Goal: Find contact information: Find contact information

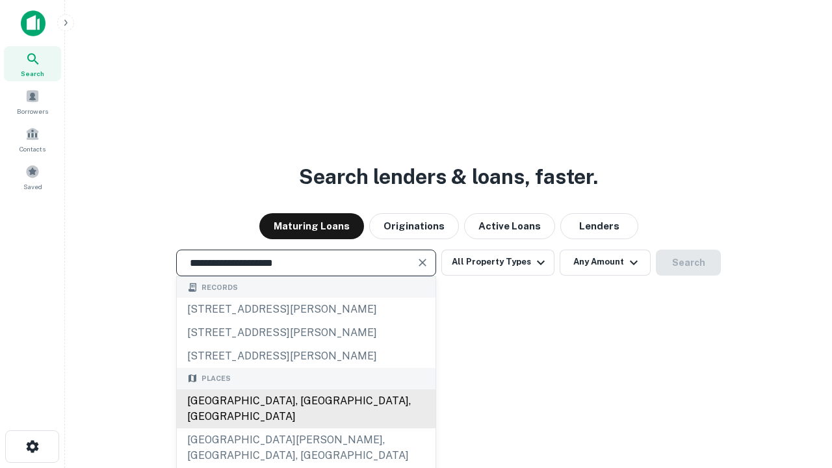
click at [305, 428] on div "[GEOGRAPHIC_DATA], [GEOGRAPHIC_DATA], [GEOGRAPHIC_DATA]" at bounding box center [306, 408] width 259 height 39
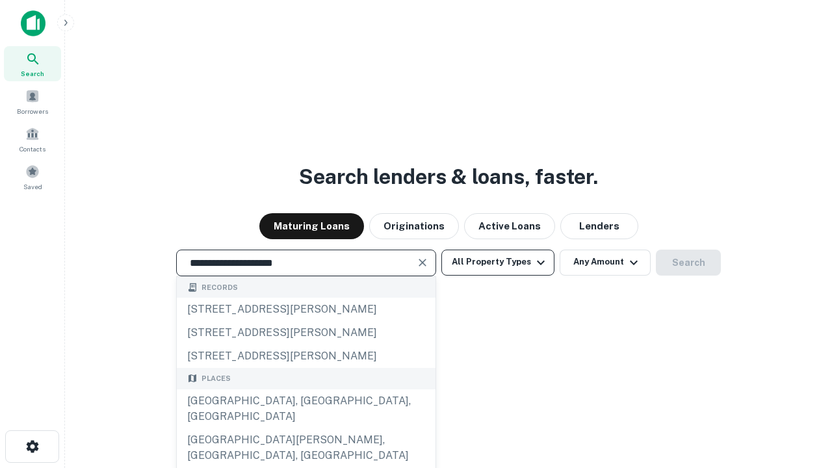
type input "**********"
click at [498, 262] on button "All Property Types" at bounding box center [497, 263] width 113 height 26
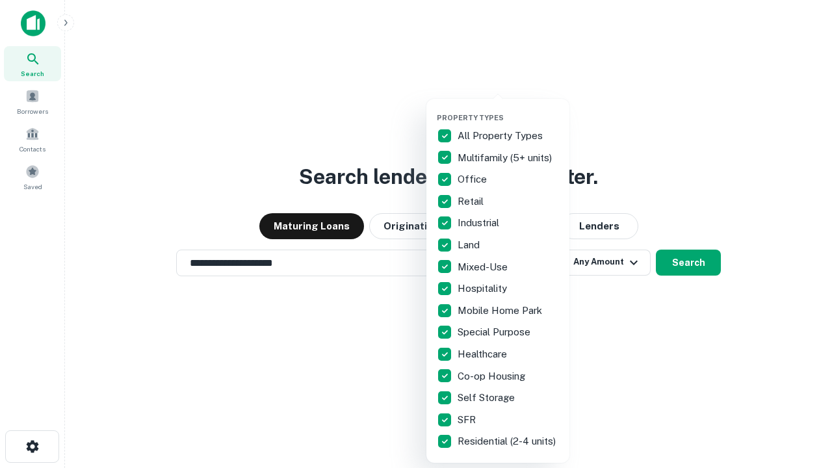
click at [508, 109] on button "button" at bounding box center [508, 109] width 143 height 1
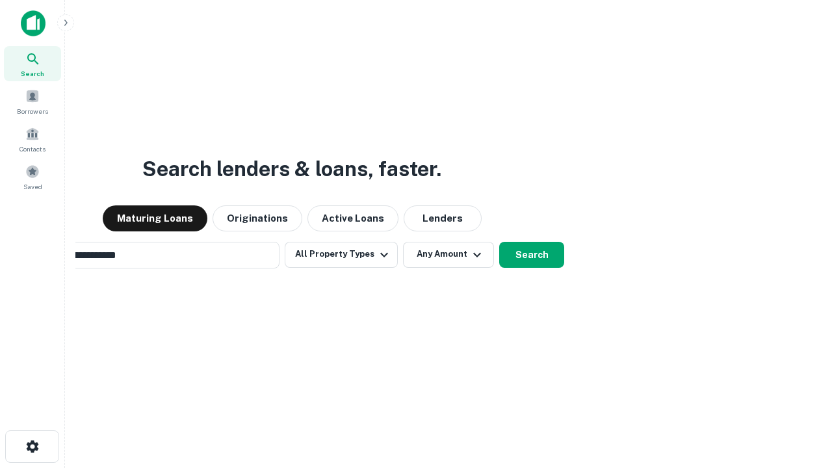
scroll to position [20, 0]
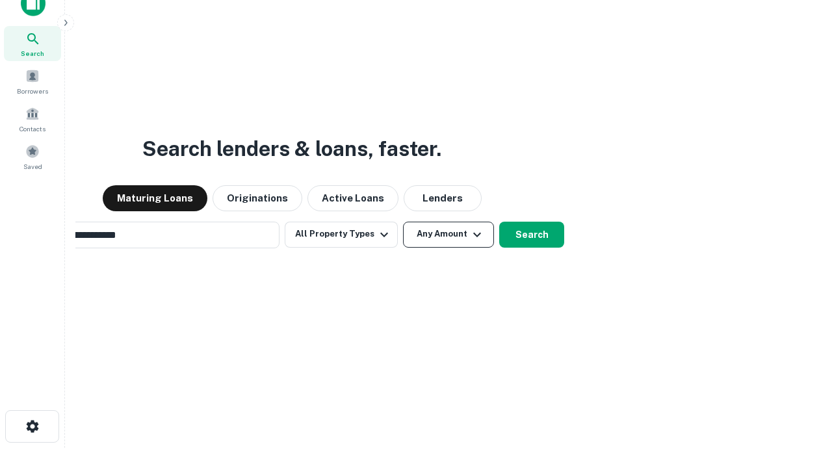
click at [403, 222] on button "Any Amount" at bounding box center [448, 235] width 91 height 26
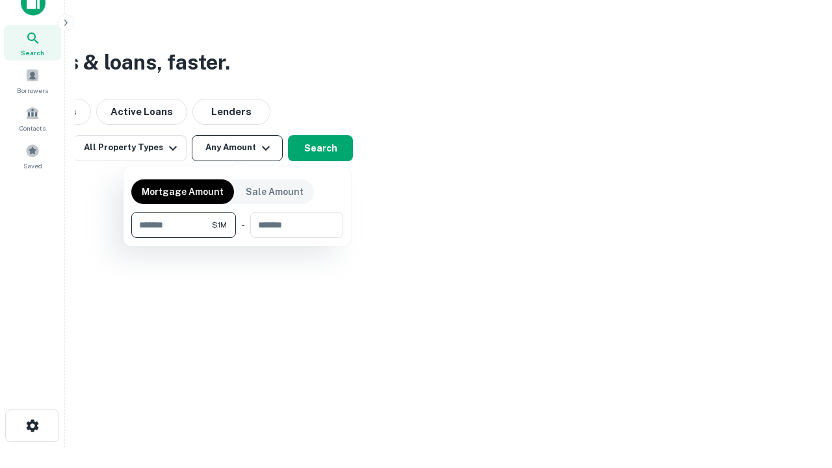
type input "*******"
click at [237, 238] on button "button" at bounding box center [237, 238] width 212 height 1
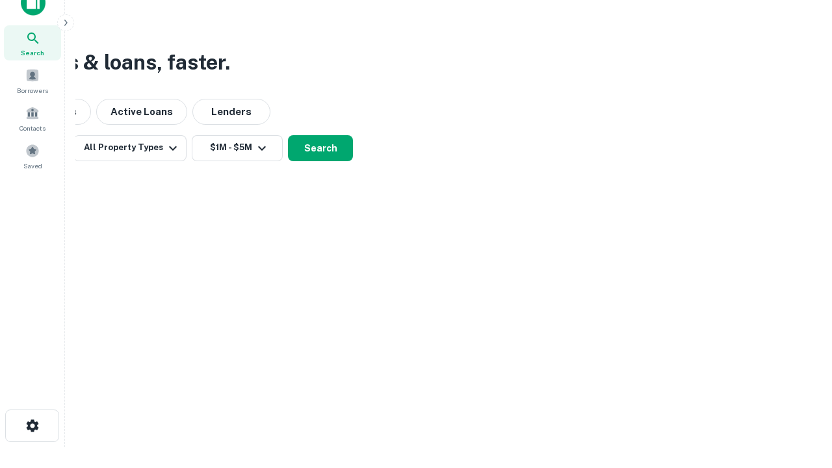
scroll to position [20, 0]
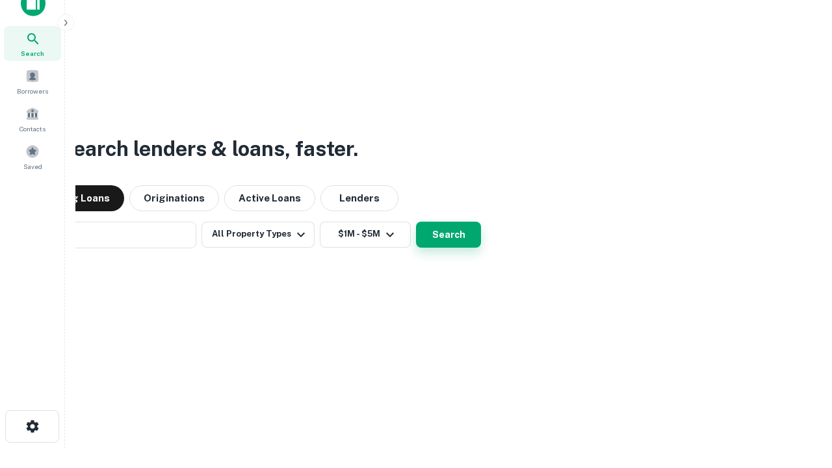
click at [416, 222] on button "Search" at bounding box center [448, 235] width 65 height 26
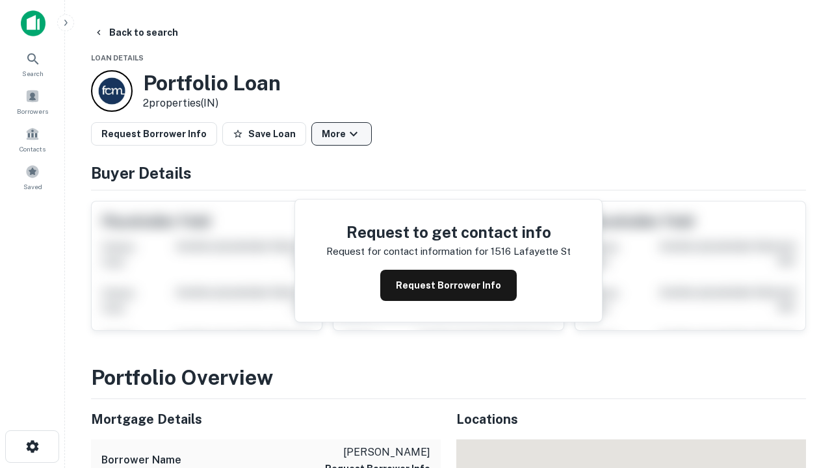
click at [341, 134] on button "More" at bounding box center [341, 133] width 60 height 23
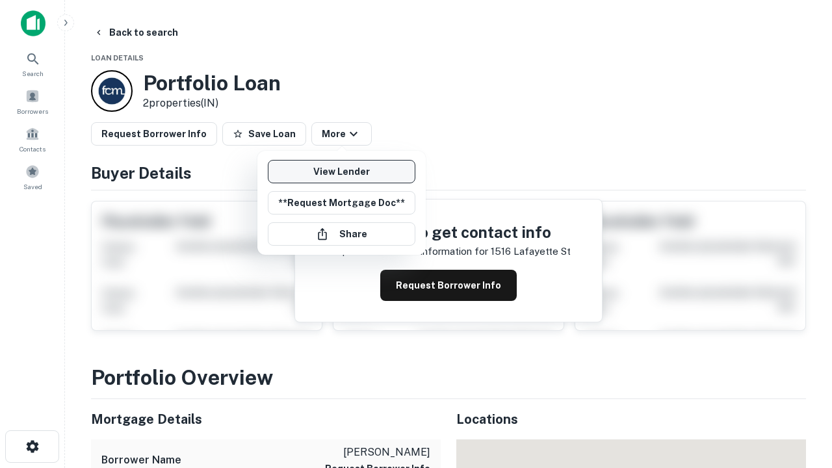
click at [341, 172] on link "View Lender" at bounding box center [342, 171] width 148 height 23
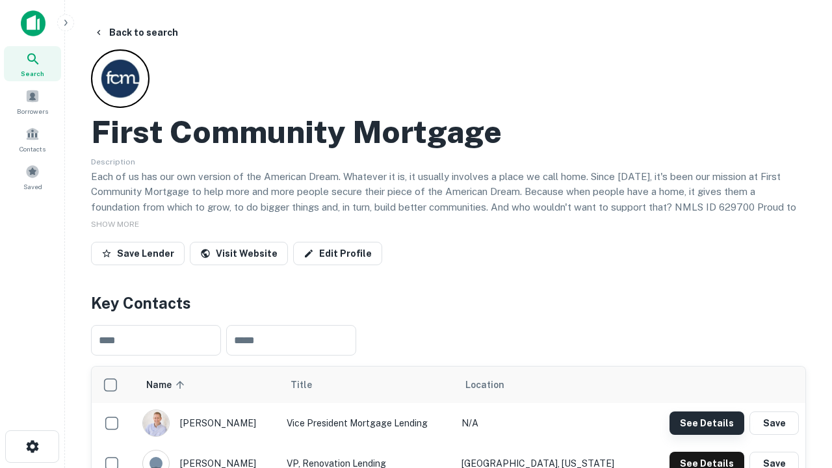
click at [706, 422] on button "See Details" at bounding box center [706, 422] width 75 height 23
click at [32, 446] on icon "button" at bounding box center [33, 447] width 16 height 16
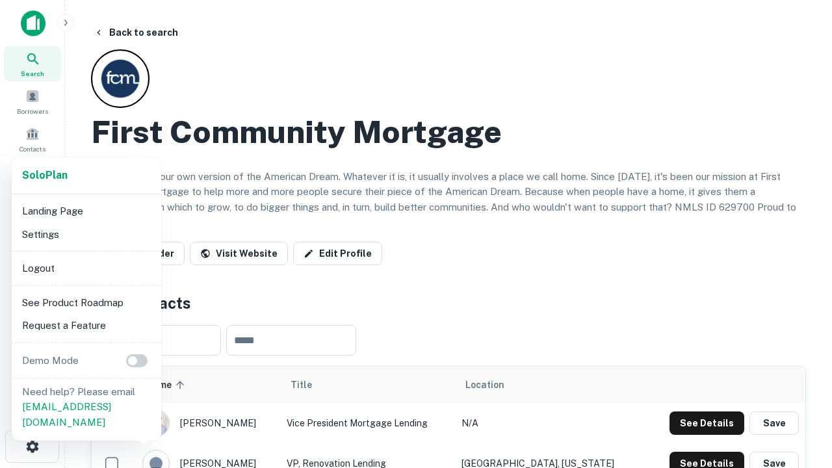
click at [86, 268] on li "Logout" at bounding box center [86, 268] width 139 height 23
